Goal: Information Seeking & Learning: Compare options

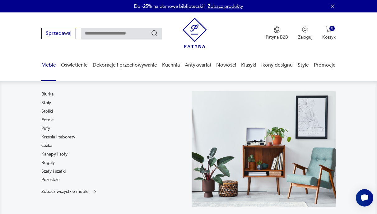
click at [49, 65] on link "Meble" at bounding box center [48, 65] width 15 height 24
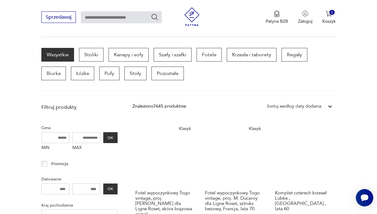
scroll to position [160, 0]
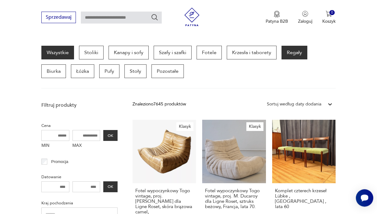
click at [289, 54] on p "Regały" at bounding box center [295, 53] width 26 height 14
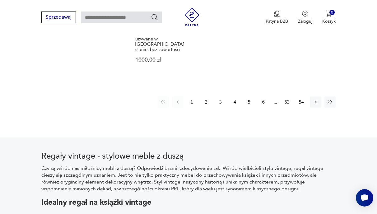
scroll to position [986, 0]
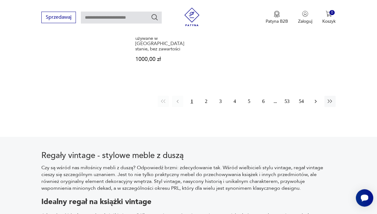
click at [316, 98] on icon "button" at bounding box center [316, 101] width 6 height 6
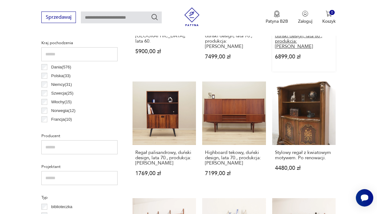
scroll to position [329, 0]
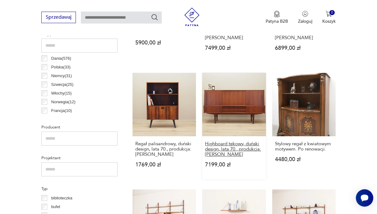
click at [221, 141] on h3 "Highboard tekowy, duński design, lata 70., produkcja: [PERSON_NAME]" at bounding box center [234, 149] width 58 height 16
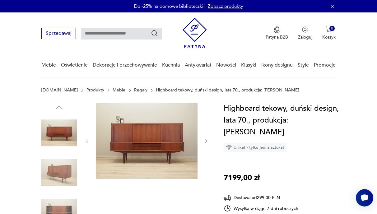
click at [206, 142] on icon "button" at bounding box center [206, 141] width 5 height 5
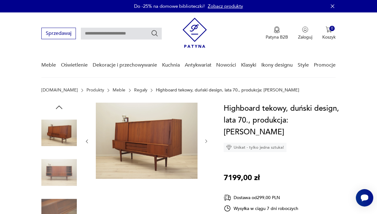
click at [206, 142] on icon "button" at bounding box center [206, 141] width 5 height 5
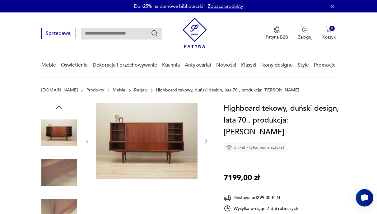
click at [206, 142] on icon "button" at bounding box center [206, 141] width 5 height 5
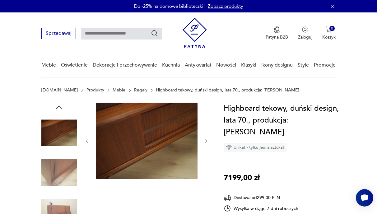
click at [206, 142] on icon "button" at bounding box center [206, 141] width 5 height 5
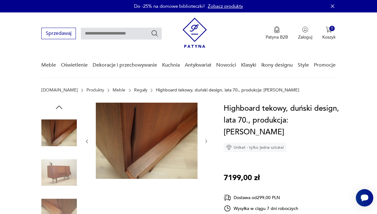
click at [206, 142] on icon "button" at bounding box center [206, 141] width 5 height 5
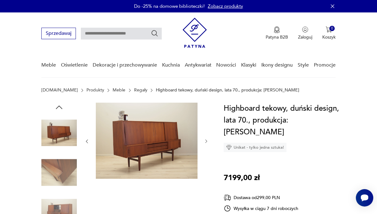
click at [206, 142] on icon "button" at bounding box center [206, 141] width 5 height 5
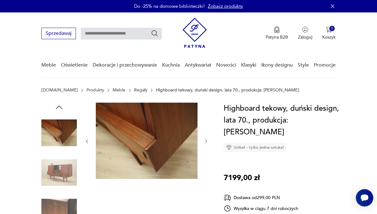
click at [206, 142] on icon "button" at bounding box center [206, 141] width 5 height 5
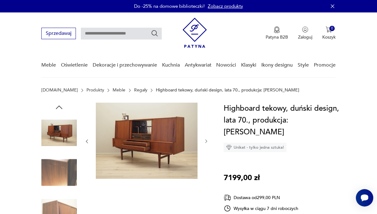
click at [206, 142] on icon "button" at bounding box center [206, 141] width 5 height 5
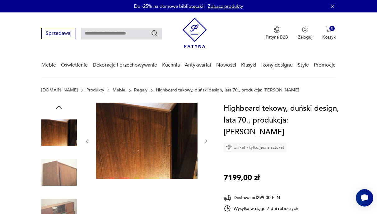
click at [206, 142] on icon "button" at bounding box center [206, 141] width 5 height 5
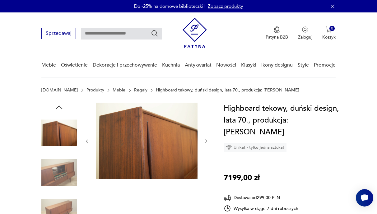
click at [206, 142] on icon "button" at bounding box center [206, 141] width 5 height 5
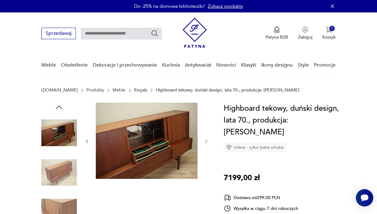
click at [206, 142] on icon "button" at bounding box center [206, 141] width 5 height 5
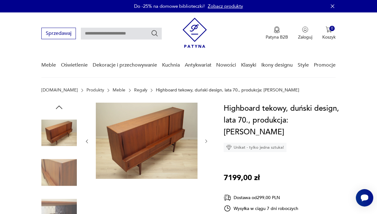
click at [332, 7] on icon "button" at bounding box center [333, 6] width 6 height 6
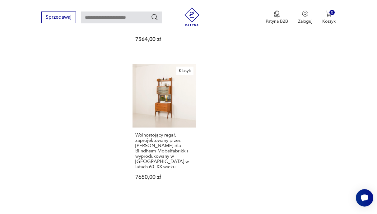
scroll to position [943, 0]
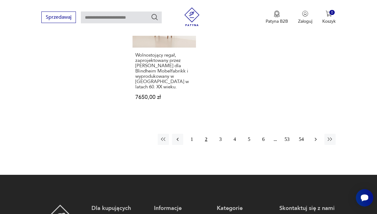
click at [314, 136] on icon "button" at bounding box center [316, 139] width 6 height 6
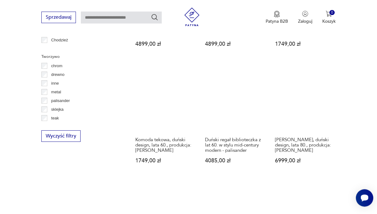
scroll to position [855, 0]
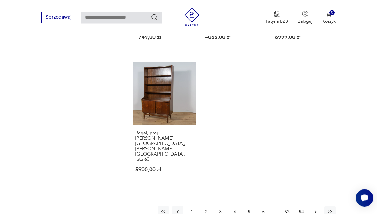
click at [317, 209] on icon "button" at bounding box center [316, 212] width 6 height 6
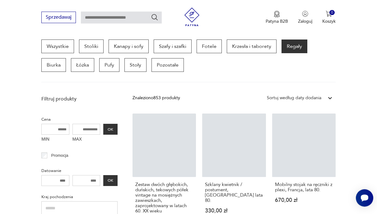
scroll to position [165, 0]
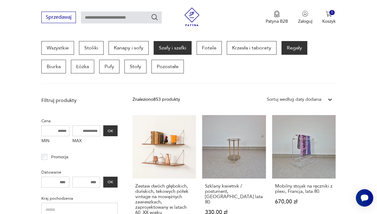
click at [173, 47] on p "Szafy i szafki" at bounding box center [173, 48] width 38 height 14
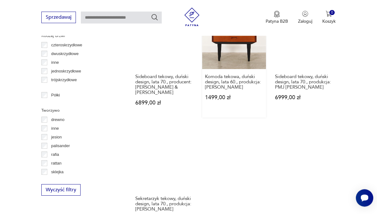
scroll to position [625, 0]
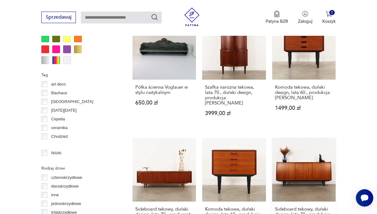
click at [293, 153] on link "Sideboard tekowy, duński design, lata 70., produkcja: PMJ Viby J 6999,00 zł" at bounding box center [303, 194] width 63 height 112
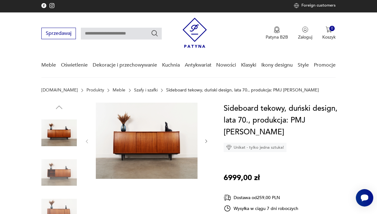
click at [159, 142] on img at bounding box center [147, 141] width 102 height 76
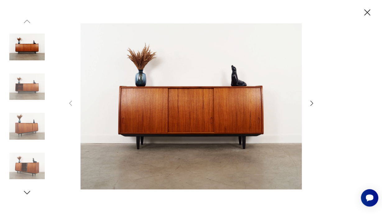
click at [313, 103] on icon "button" at bounding box center [312, 103] width 3 height 5
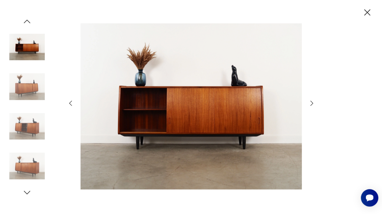
click at [312, 103] on icon "button" at bounding box center [311, 103] width 7 height 7
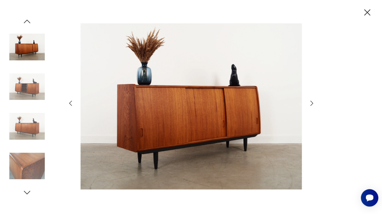
click at [312, 103] on icon "button" at bounding box center [311, 103] width 7 height 7
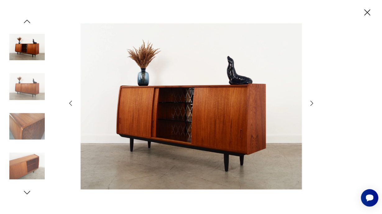
click at [367, 13] on icon "button" at bounding box center [368, 12] width 6 height 6
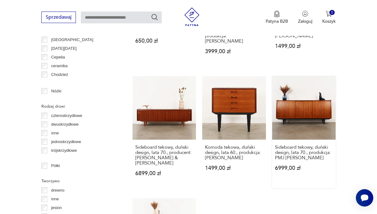
scroll to position [814, 0]
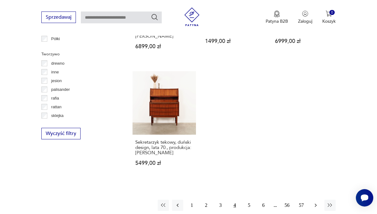
click at [317, 202] on icon "button" at bounding box center [316, 205] width 6 height 6
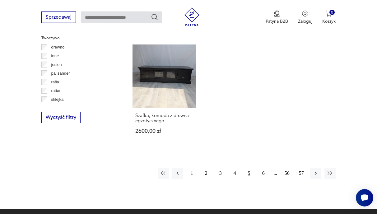
scroll to position [888, 0]
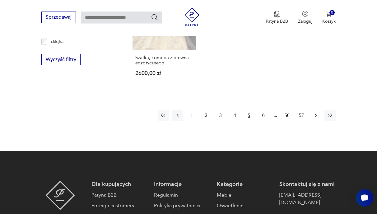
click at [315, 112] on icon "button" at bounding box center [316, 115] width 6 height 6
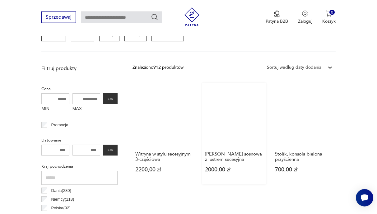
scroll to position [231, 0]
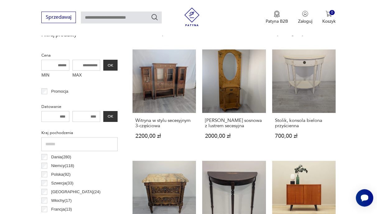
click at [52, 64] on input "MIN" at bounding box center [55, 65] width 28 height 11
drag, startPoint x: 54, startPoint y: 64, endPoint x: 68, endPoint y: 64, distance: 13.4
click at [67, 64] on input "MIN" at bounding box center [55, 65] width 28 height 11
drag, startPoint x: 68, startPoint y: 64, endPoint x: 57, endPoint y: 64, distance: 10.9
click at [55, 64] on input "MIN" at bounding box center [55, 65] width 28 height 11
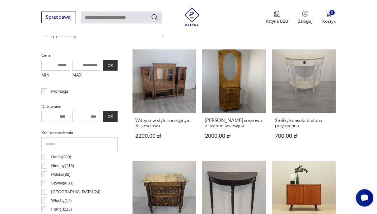
click at [59, 64] on input "MIN" at bounding box center [55, 65] width 28 height 11
type input "****"
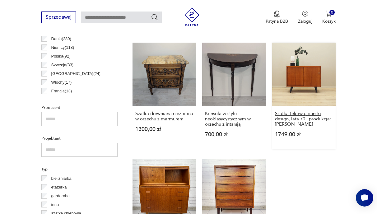
scroll to position [362, 0]
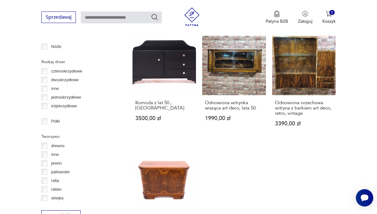
scroll to position [789, 0]
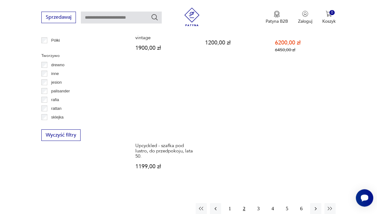
scroll to position [822, 0]
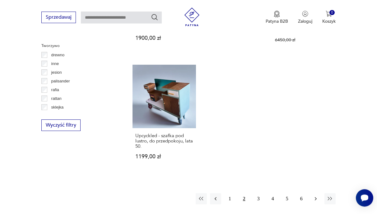
click at [314, 196] on icon "button" at bounding box center [316, 199] width 6 height 6
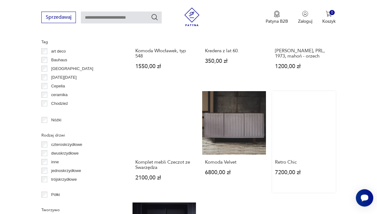
scroll to position [789, 0]
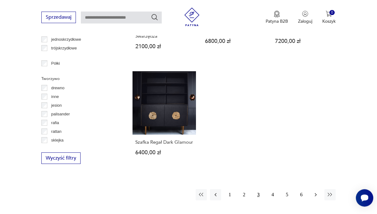
click at [318, 198] on icon "button" at bounding box center [316, 195] width 6 height 6
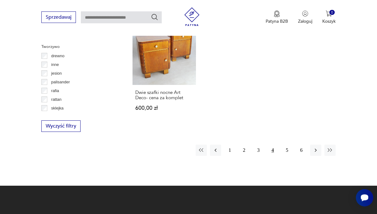
scroll to position [822, 0]
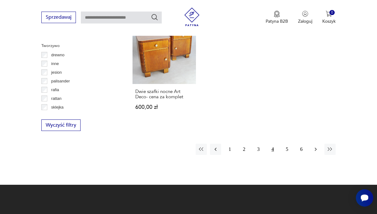
click at [316, 146] on icon "button" at bounding box center [316, 149] width 6 height 6
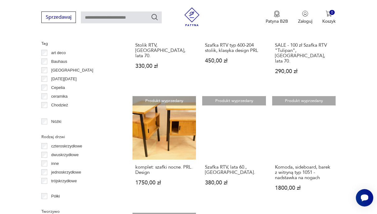
scroll to position [625, 0]
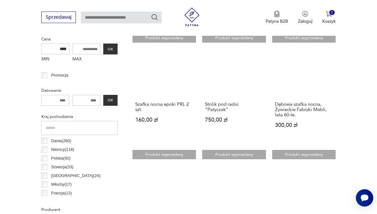
scroll to position [198, 0]
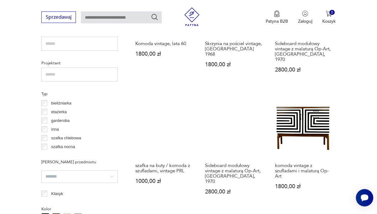
scroll to position [447, 0]
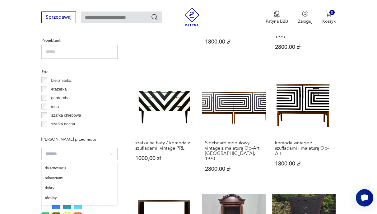
click at [111, 154] on input "search" at bounding box center [79, 154] width 76 height 12
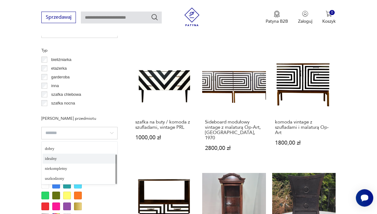
scroll to position [480, 0]
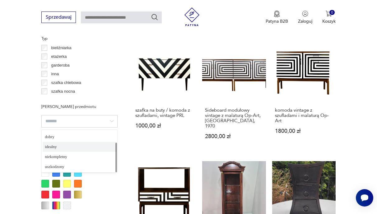
type input "*******"
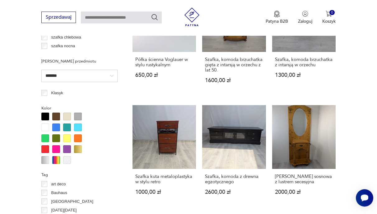
scroll to position [527, 0]
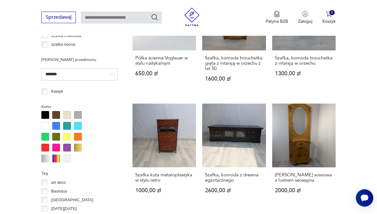
click at [58, 116] on div at bounding box center [56, 115] width 8 height 8
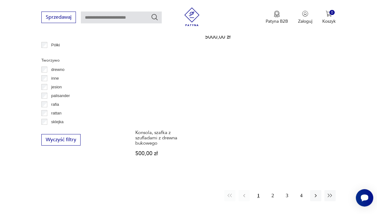
scroll to position [822, 0]
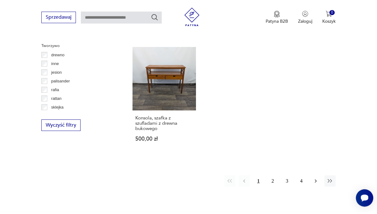
click at [317, 178] on icon "button" at bounding box center [316, 181] width 6 height 6
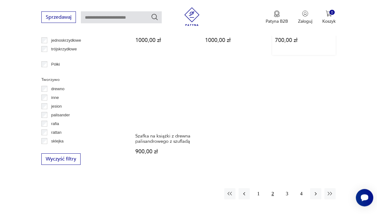
scroll to position [789, 0]
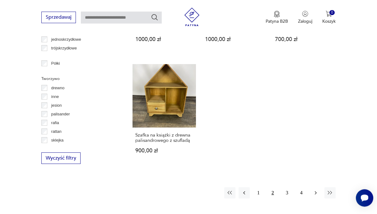
click at [317, 190] on icon "button" at bounding box center [316, 193] width 6 height 6
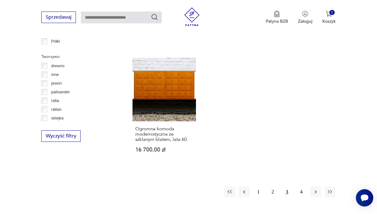
scroll to position [855, 0]
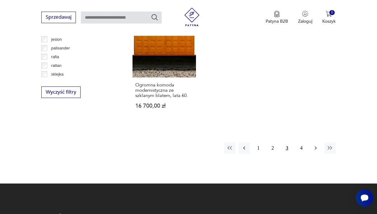
click at [317, 149] on icon "button" at bounding box center [316, 148] width 6 height 6
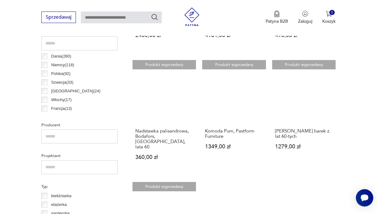
scroll to position [395, 0]
